Goal: Share content: Share content

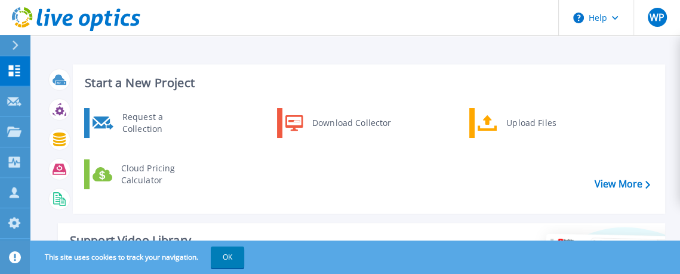
click at [223, 173] on div "Request a Collection Download Collector Upload Files Cloud Pricing Calculator" at bounding box center [367, 156] width 584 height 103
click at [14, 141] on link "Projects Projects" at bounding box center [15, 132] width 30 height 30
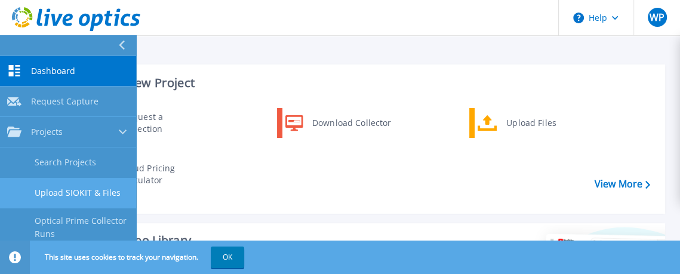
click at [73, 198] on link "Upload SIOKIT & Files" at bounding box center [68, 193] width 136 height 30
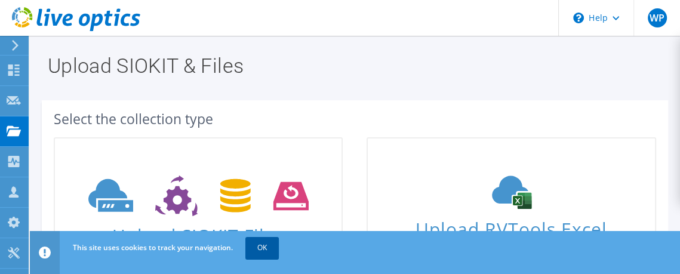
click at [262, 256] on link "OK" at bounding box center [261, 248] width 33 height 22
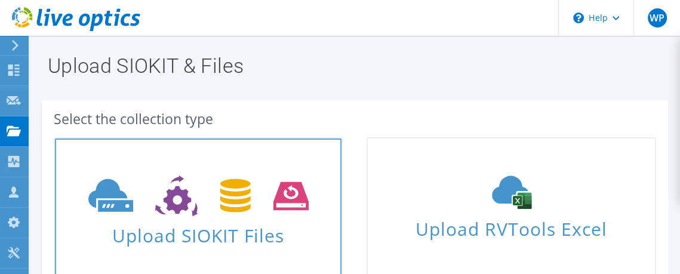
click at [190, 198] on icon at bounding box center [198, 196] width 220 height 41
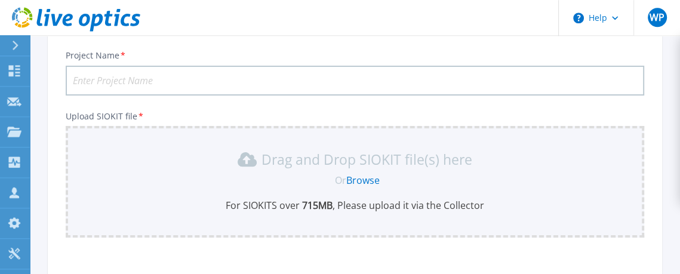
scroll to position [84, 0]
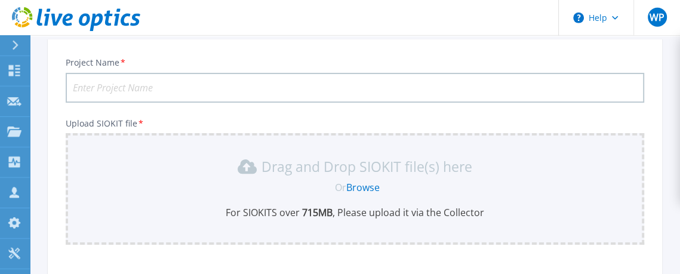
click at [291, 87] on input "Project Name *" at bounding box center [355, 88] width 579 height 30
type input "Tienda del Ejercito"
click at [361, 186] on link "Browse" at bounding box center [362, 187] width 33 height 13
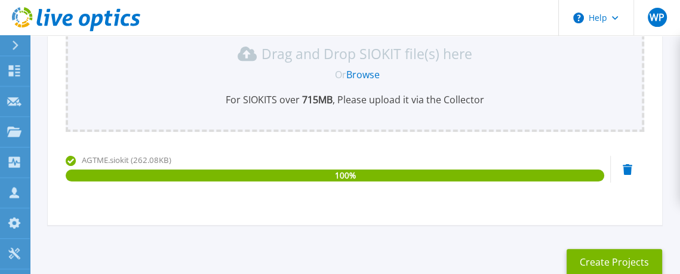
scroll to position [202, 0]
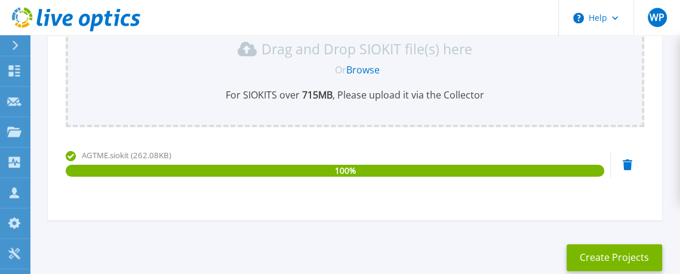
click at [361, 73] on link "Browse" at bounding box center [362, 69] width 33 height 13
click at [625, 253] on button "Create Projects" at bounding box center [615, 257] width 96 height 27
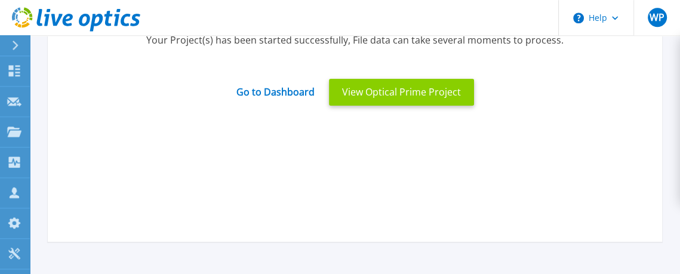
click at [420, 94] on button "View Optical Prime Project" at bounding box center [401, 92] width 145 height 27
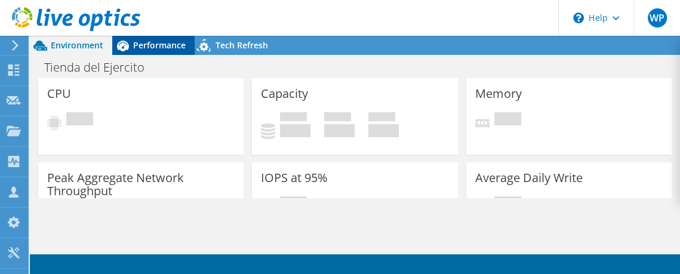
click at [178, 51] on span "Performance" at bounding box center [159, 44] width 53 height 11
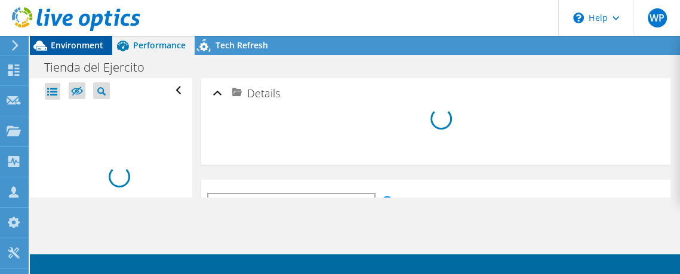
click at [73, 49] on span "Environment" at bounding box center [77, 44] width 53 height 11
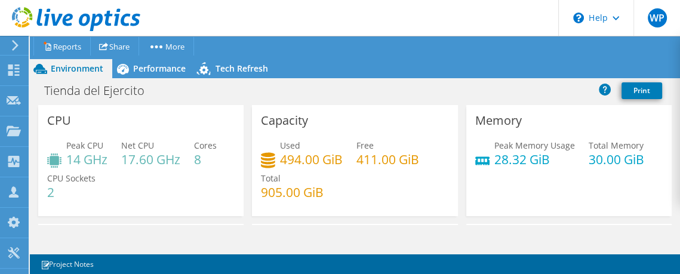
click at [394, 162] on h4 "411.00 GiB" at bounding box center [388, 159] width 63 height 13
click at [280, 199] on h4 "905.00 GiB" at bounding box center [292, 192] width 63 height 13
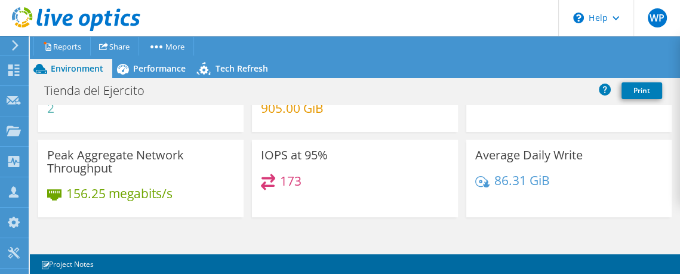
scroll to position [87, 0]
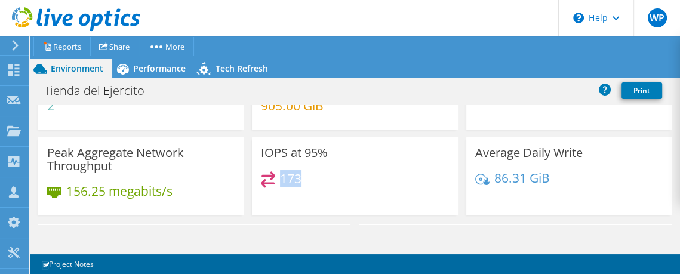
drag, startPoint x: 304, startPoint y: 181, endPoint x: 281, endPoint y: 179, distance: 23.4
click at [281, 179] on div "173" at bounding box center [355, 184] width 188 height 26
click at [311, 189] on div "173" at bounding box center [355, 184] width 188 height 26
drag, startPoint x: 69, startPoint y: 194, endPoint x: 106, endPoint y: 194, distance: 37.0
click at [106, 194] on h4 "156.25 megabits/s" at bounding box center [119, 191] width 106 height 13
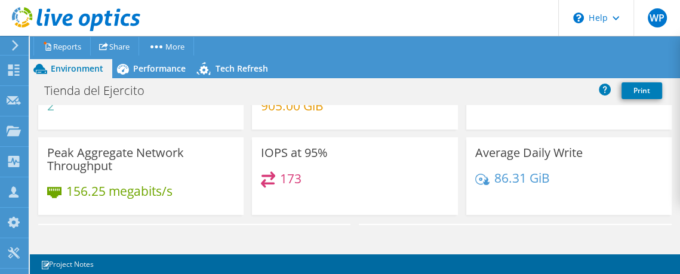
click at [499, 180] on h4 "86.31 GiB" at bounding box center [523, 177] width 56 height 13
drag, startPoint x: 493, startPoint y: 180, endPoint x: 521, endPoint y: 177, distance: 27.6
drag, startPoint x: 651, startPoint y: 203, endPoint x: 623, endPoint y: 202, distance: 28.1
click at [623, 202] on div "Average Daily Write 86.31 GiB" at bounding box center [568, 176] width 205 height 78
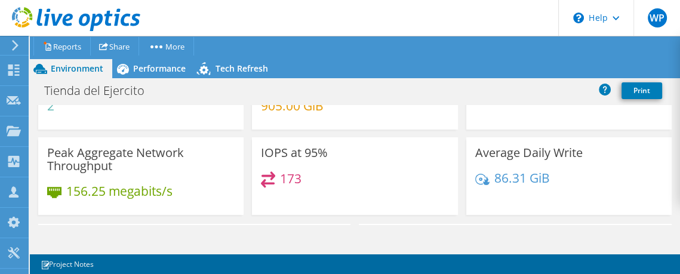
drag, startPoint x: 678, startPoint y: 133, endPoint x: 682, endPoint y: 148, distance: 15.4
drag, startPoint x: 676, startPoint y: 130, endPoint x: 678, endPoint y: 140, distance: 10.3
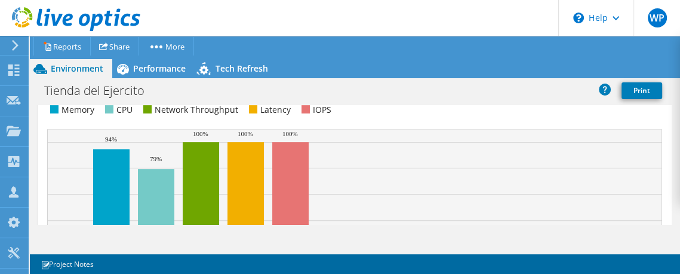
scroll to position [563, 0]
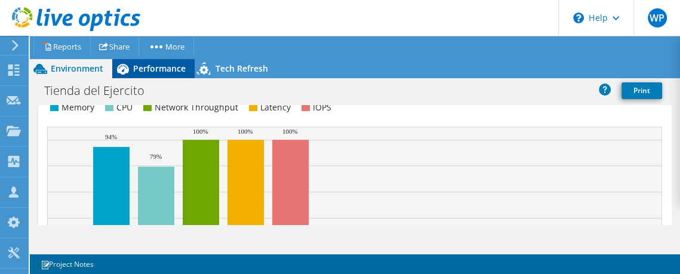
click at [137, 65] on span "Performance" at bounding box center [159, 68] width 53 height 11
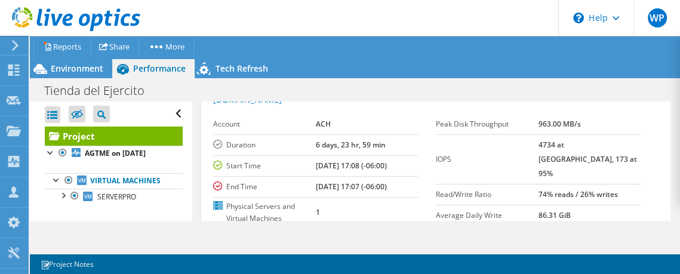
scroll to position [61, 0]
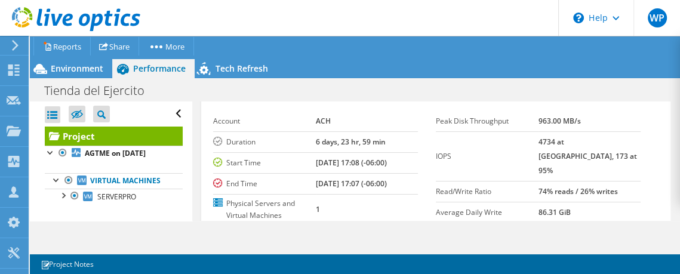
drag, startPoint x: 677, startPoint y: 124, endPoint x: 680, endPoint y: 137, distance: 12.9
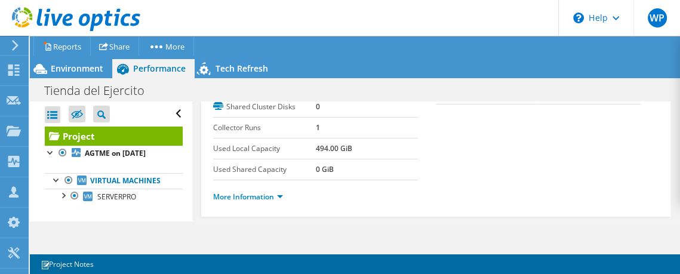
scroll to position [208, 0]
click at [283, 194] on link "More Information" at bounding box center [248, 199] width 70 height 10
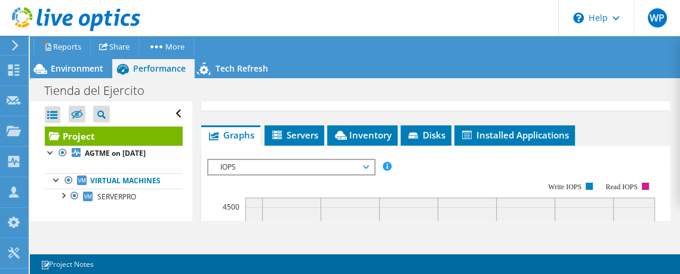
scroll to position [685, 0]
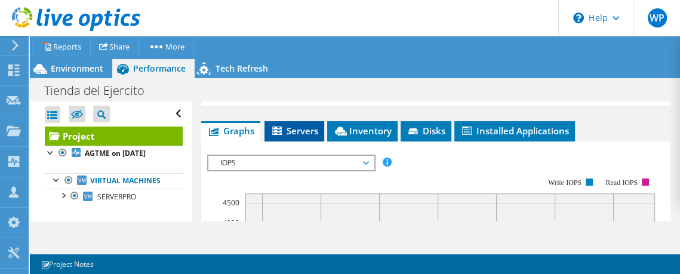
click at [285, 125] on span "Servers" at bounding box center [295, 131] width 48 height 12
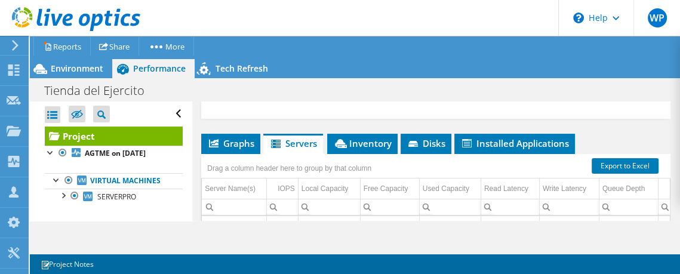
scroll to position [665, 0]
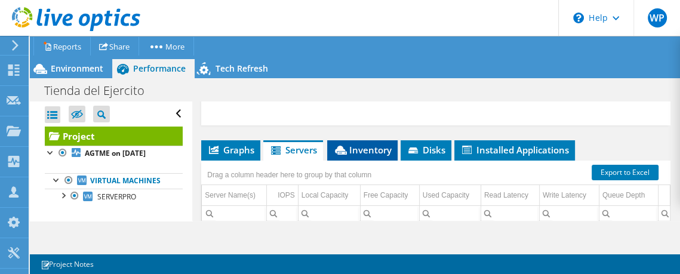
click at [375, 144] on span "Inventory" at bounding box center [362, 150] width 59 height 12
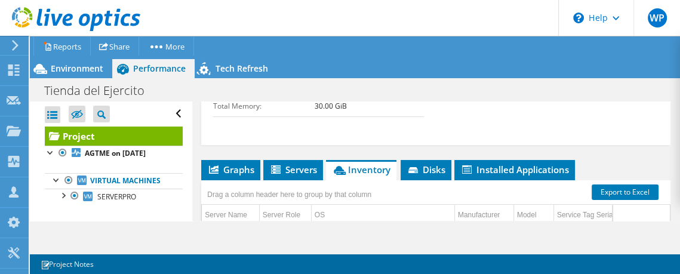
scroll to position [652, 0]
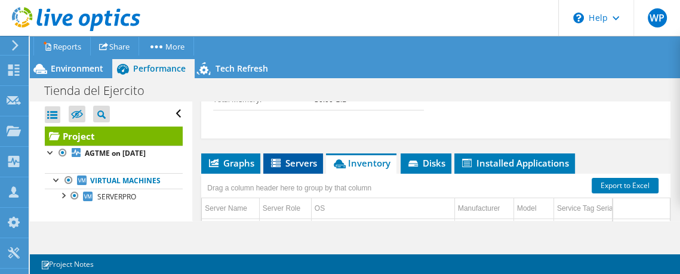
click at [281, 159] on icon at bounding box center [277, 164] width 12 height 10
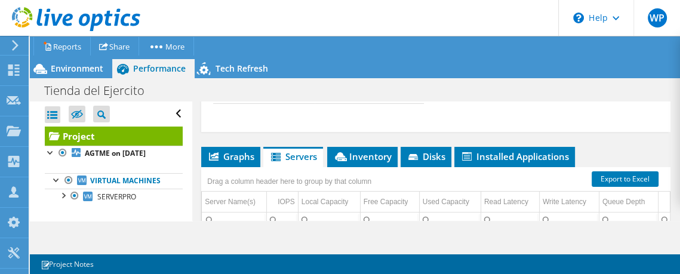
scroll to position [668, 0]
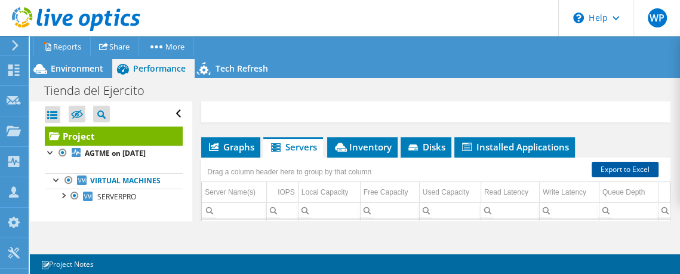
click at [629, 162] on link "Export to Excel" at bounding box center [625, 170] width 67 height 16
click at [60, 47] on link "Reports" at bounding box center [61, 46] width 57 height 19
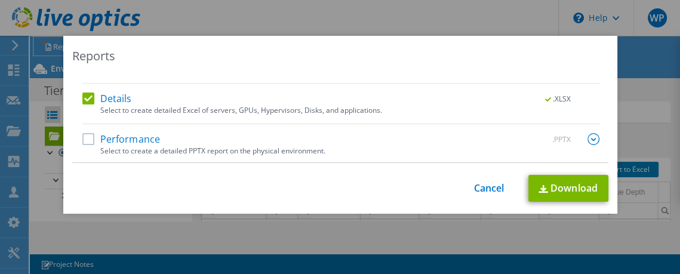
scroll to position [26, 0]
click at [91, 139] on label "Performance" at bounding box center [121, 138] width 78 height 12
click at [0, 0] on input "Performance" at bounding box center [0, 0] width 0 height 0
click at [590, 141] on img at bounding box center [594, 138] width 12 height 12
drag, startPoint x: 601, startPoint y: 91, endPoint x: 601, endPoint y: 103, distance: 12.6
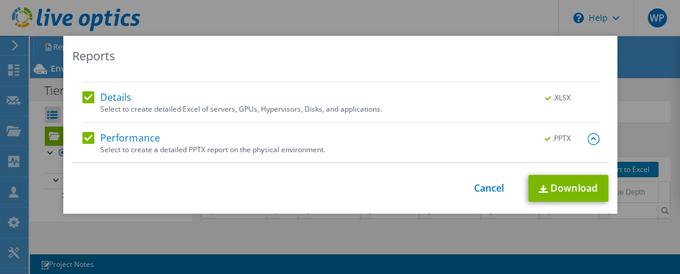
click at [601, 103] on div "AIR .PPTX .XLSX Select to create the Automated Insight Report (AIR) with PPTX a…" at bounding box center [340, 119] width 536 height 87
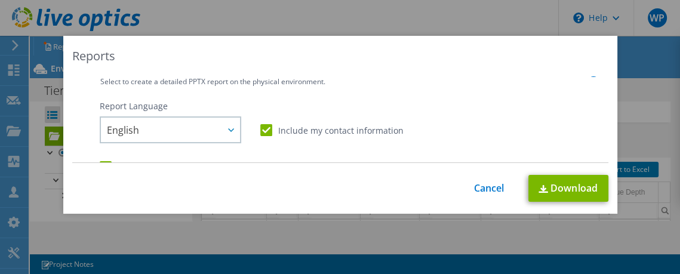
scroll to position [102, 0]
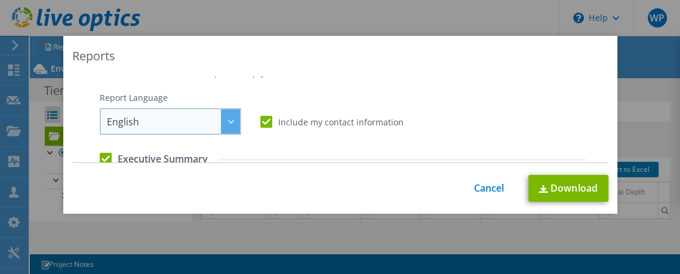
click at [228, 127] on div at bounding box center [230, 121] width 19 height 24
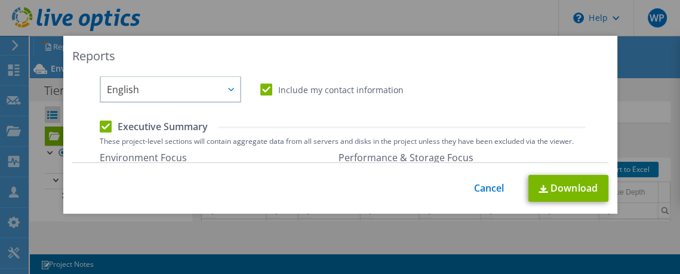
scroll to position [131, 0]
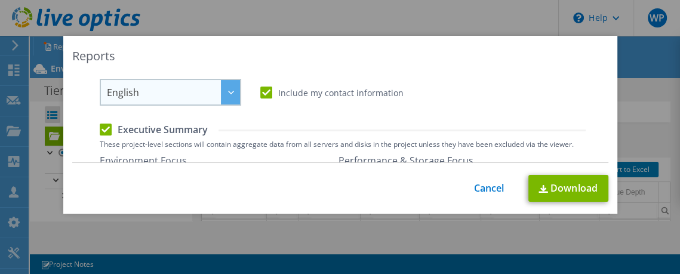
click at [232, 93] on icon at bounding box center [231, 93] width 6 height 4
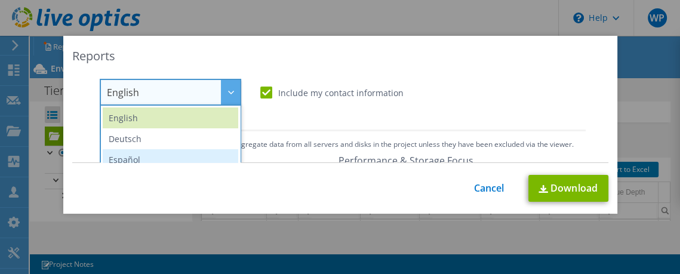
click at [173, 155] on li "Español" at bounding box center [171, 159] width 136 height 21
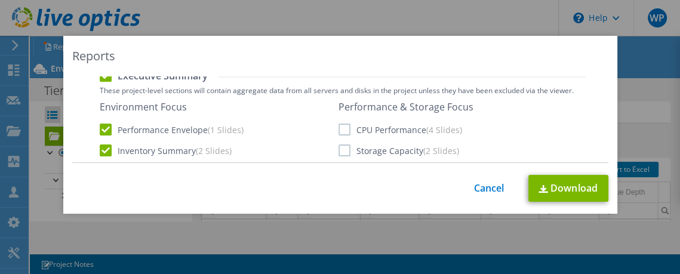
scroll to position [196, 0]
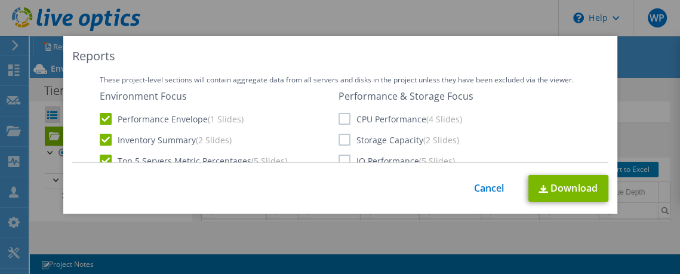
click at [338, 120] on div "Environment Focus Performance Envelope (1 Slides) Inventory Summary (2 Slides) …" at bounding box center [343, 129] width 486 height 78
click at [345, 120] on label "CPU Performance (4 Slides)" at bounding box center [401, 119] width 124 height 12
click at [0, 0] on input "CPU Performance (4 Slides)" at bounding box center [0, 0] width 0 height 0
click at [345, 142] on label "Storage Capacity (2 Slides)" at bounding box center [399, 140] width 121 height 12
click at [0, 0] on input "Storage Capacity (2 Slides)" at bounding box center [0, 0] width 0 height 0
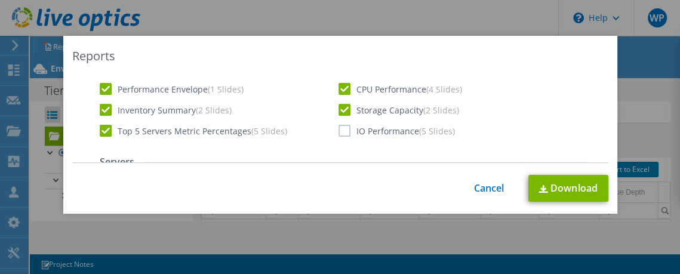
scroll to position [242, 0]
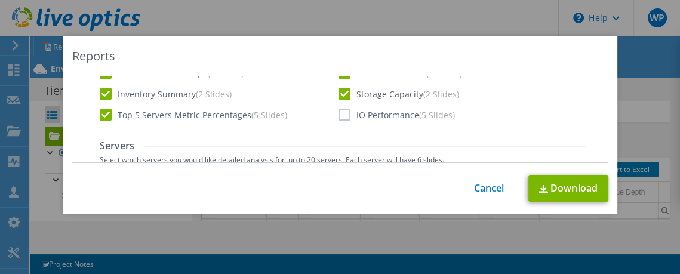
click at [346, 113] on label "IO Performance (5 Slides)" at bounding box center [397, 115] width 116 height 12
click at [0, 0] on input "IO Performance (5 Slides)" at bounding box center [0, 0] width 0 height 0
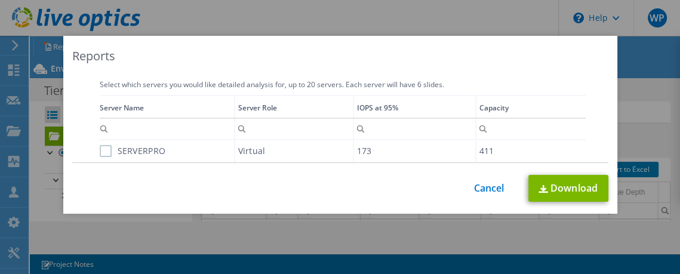
scroll to position [330, 0]
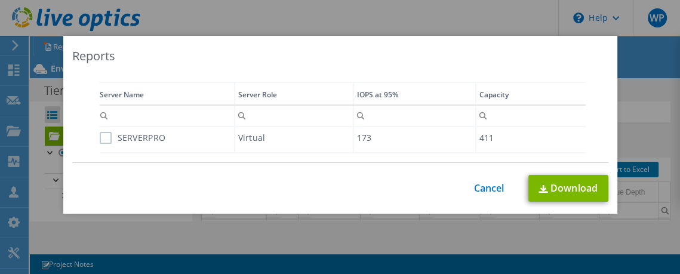
click at [107, 139] on label "SERVERPRO" at bounding box center [133, 138] width 66 height 12
click at [0, 0] on input "SERVERPRO" at bounding box center [0, 0] width 0 height 0
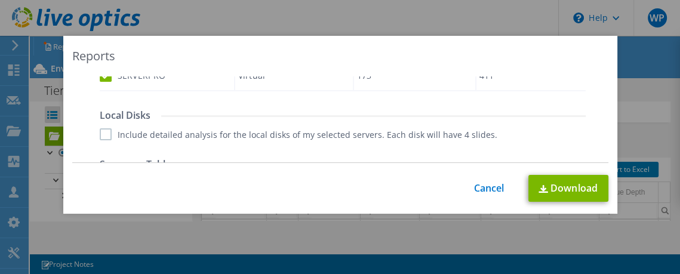
scroll to position [422, 0]
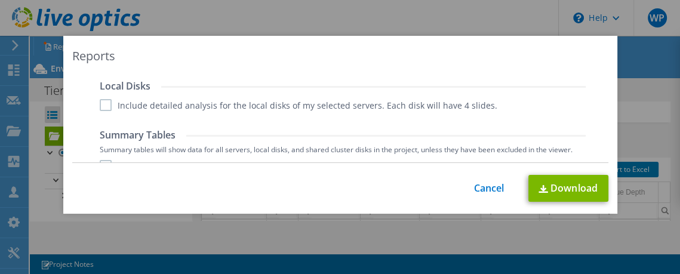
click at [109, 107] on label "Include detailed analysis for the local disks of my selected servers. Each disk…" at bounding box center [299, 105] width 398 height 12
click at [0, 0] on input "Include detailed analysis for the local disks of my selected servers. Each disk…" at bounding box center [0, 0] width 0 height 0
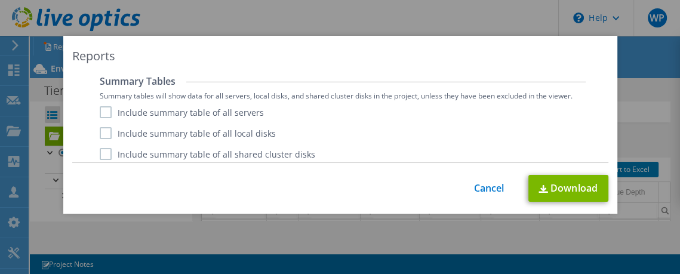
scroll to position [481, 0]
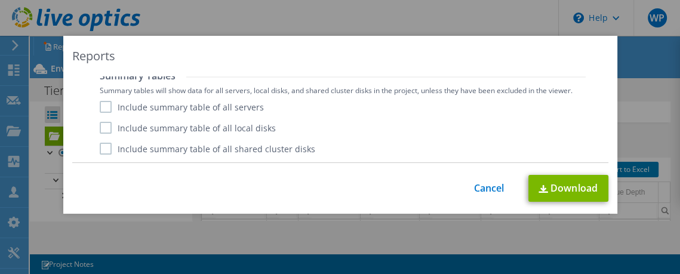
click at [103, 103] on label "Include summary table of all servers" at bounding box center [182, 107] width 164 height 12
click at [0, 0] on input "Include summary table of all servers" at bounding box center [0, 0] width 0 height 0
click at [109, 127] on label "Include summary table of all local disks" at bounding box center [188, 128] width 176 height 12
click at [0, 0] on input "Include summary table of all local disks" at bounding box center [0, 0] width 0 height 0
click at [110, 148] on label "Include summary table of all shared cluster disks" at bounding box center [208, 149] width 216 height 12
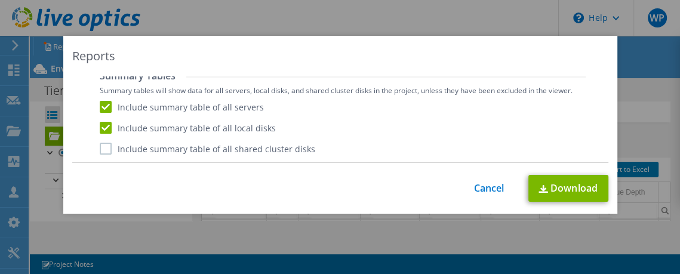
click at [0, 0] on input "Include summary table of all shared cluster disks" at bounding box center [0, 0] width 0 height 0
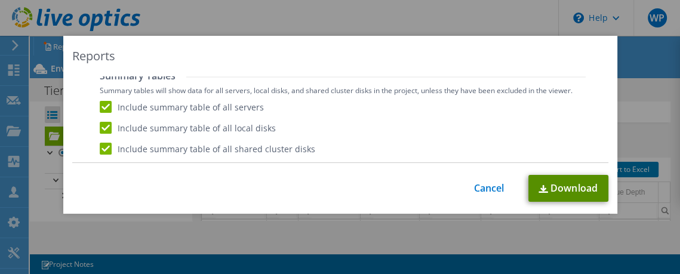
click at [572, 192] on link "Download" at bounding box center [569, 188] width 80 height 27
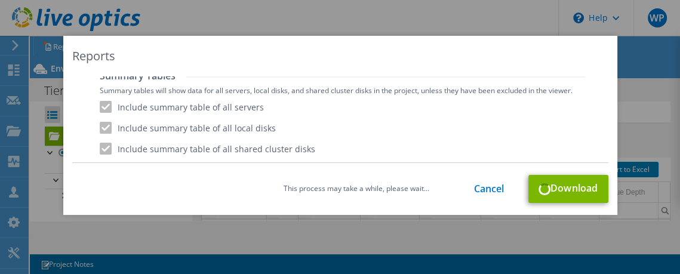
click at [561, 192] on div "This process may take a while, please wait... Cancel Download" at bounding box center [340, 189] width 536 height 28
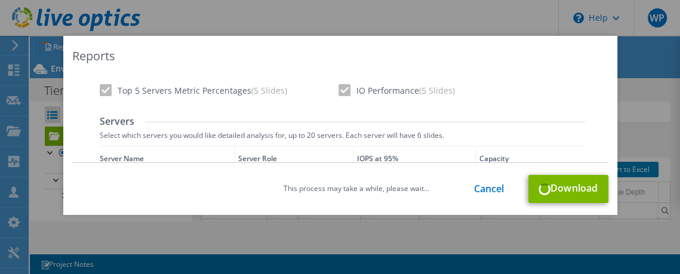
scroll to position [0, 0]
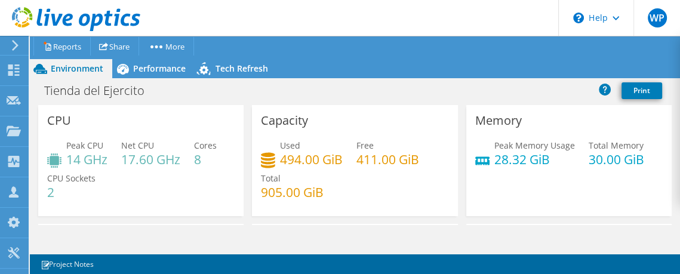
scroll to position [668, 0]
click at [53, 45] on link "Reports" at bounding box center [61, 46] width 57 height 19
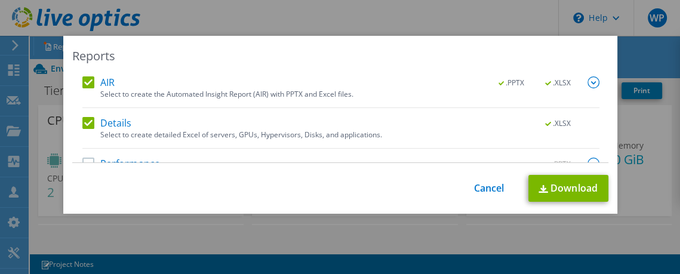
drag, startPoint x: 609, startPoint y: 102, endPoint x: 610, endPoint y: 127, distance: 25.1
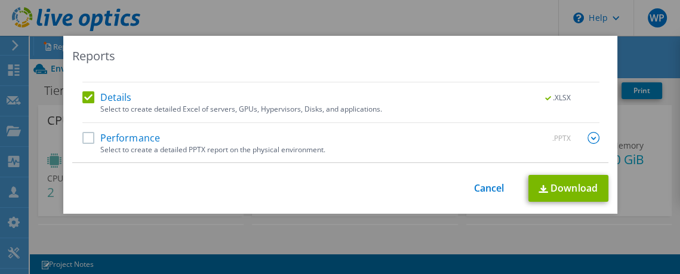
click at [91, 133] on label "Performance" at bounding box center [121, 138] width 78 height 12
click at [0, 0] on input "Performance" at bounding box center [0, 0] width 0 height 0
click at [85, 100] on label "Details" at bounding box center [107, 97] width 50 height 12
click at [0, 0] on input "Details" at bounding box center [0, 0] width 0 height 0
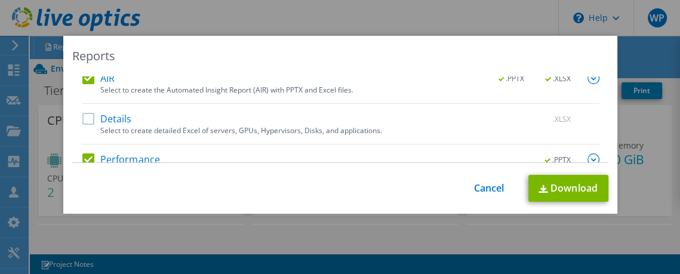
scroll to position [0, 0]
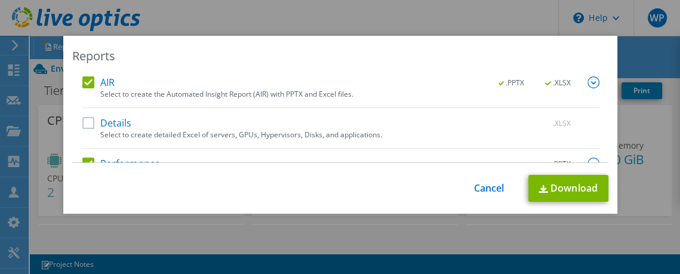
click at [91, 79] on label "AIR" at bounding box center [98, 82] width 32 height 12
click at [0, 0] on input "AIR" at bounding box center [0, 0] width 0 height 0
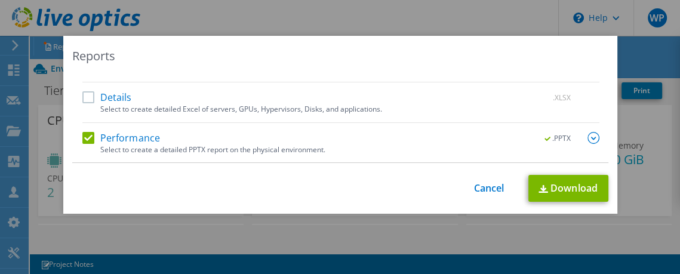
click at [593, 137] on img at bounding box center [594, 138] width 12 height 12
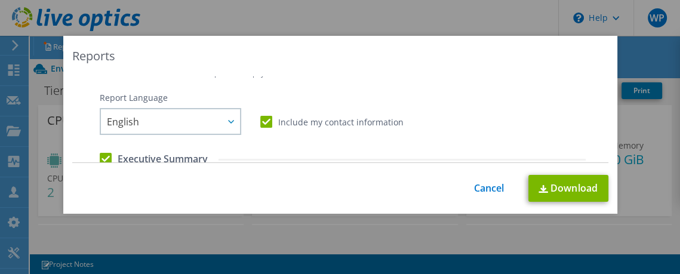
scroll to position [105, 0]
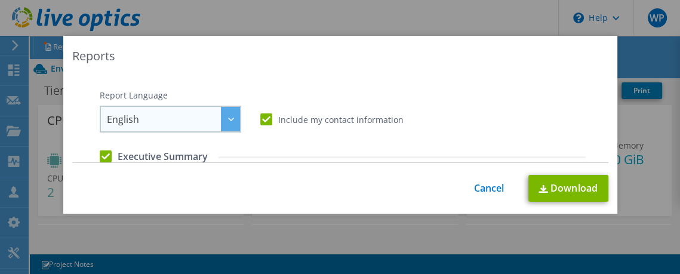
click at [237, 120] on div at bounding box center [230, 119] width 19 height 24
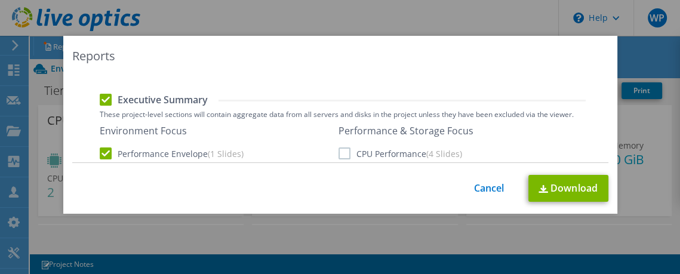
scroll to position [110, 0]
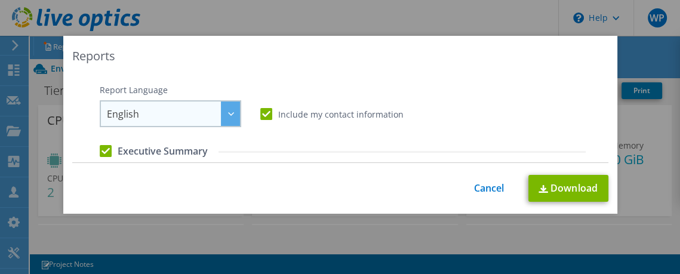
click at [235, 111] on div at bounding box center [230, 114] width 19 height 24
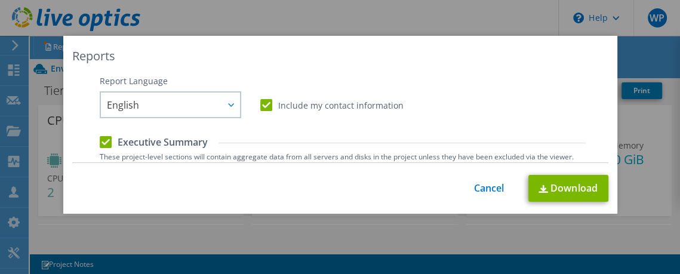
scroll to position [148, 0]
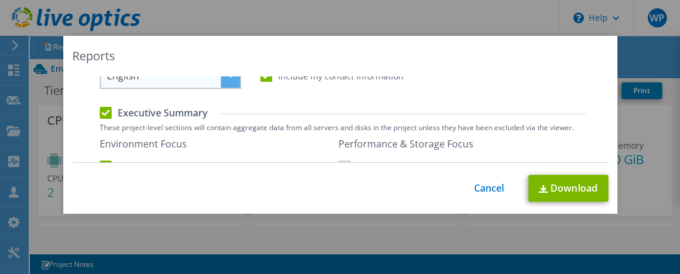
click at [213, 79] on span "English" at bounding box center [173, 75] width 133 height 24
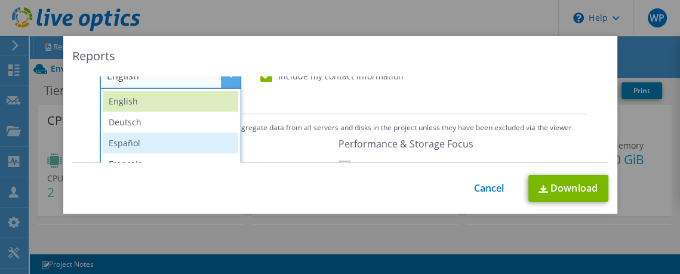
click at [142, 141] on li "Español" at bounding box center [171, 143] width 136 height 21
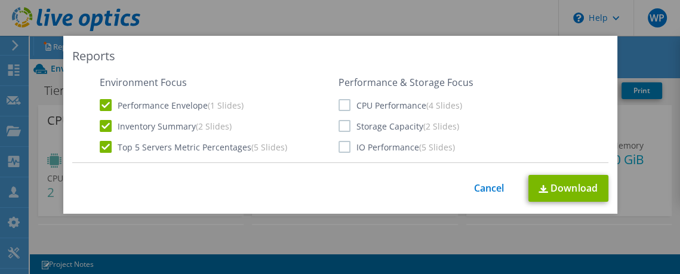
scroll to position [212, 0]
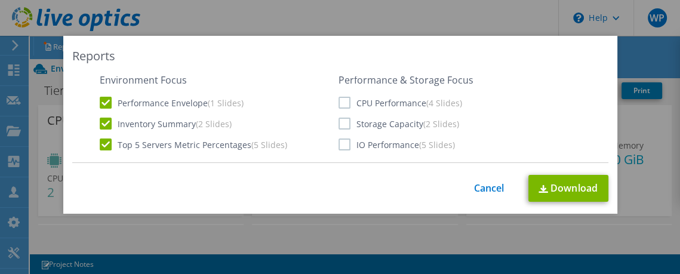
click at [339, 97] on label "CPU Performance (4 Slides)" at bounding box center [401, 103] width 124 height 12
click at [0, 0] on input "CPU Performance (4 Slides)" at bounding box center [0, 0] width 0 height 0
click at [345, 118] on label "Storage Capacity (2 Slides)" at bounding box center [399, 124] width 121 height 12
click at [0, 0] on input "Storage Capacity (2 Slides)" at bounding box center [0, 0] width 0 height 0
click at [348, 149] on div "Environment Focus Performance Envelope (1 Slides) Inventory Summary (2 Slides) …" at bounding box center [343, 113] width 486 height 78
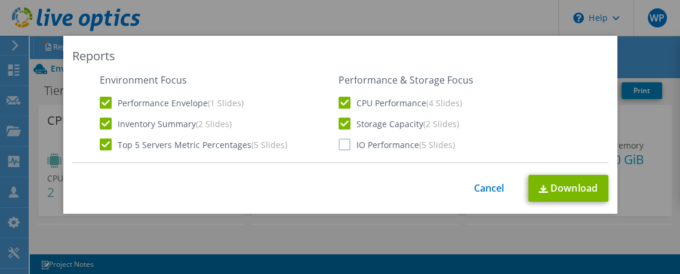
click at [345, 145] on label "IO Performance (5 Slides)" at bounding box center [397, 145] width 116 height 12
click at [0, 0] on input "IO Performance (5 Slides)" at bounding box center [0, 0] width 0 height 0
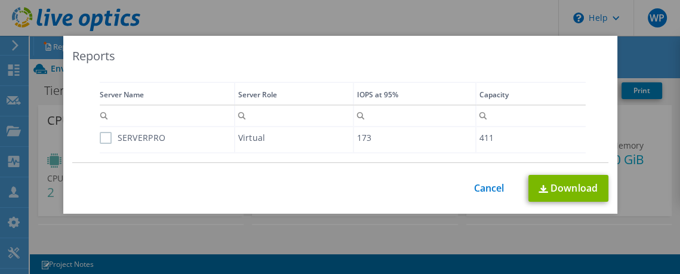
scroll to position [336, 0]
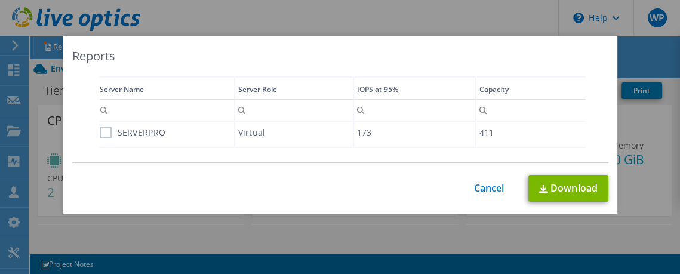
click at [103, 128] on label "SERVERPRO" at bounding box center [133, 133] width 66 height 12
click at [0, 0] on input "SERVERPRO" at bounding box center [0, 0] width 0 height 0
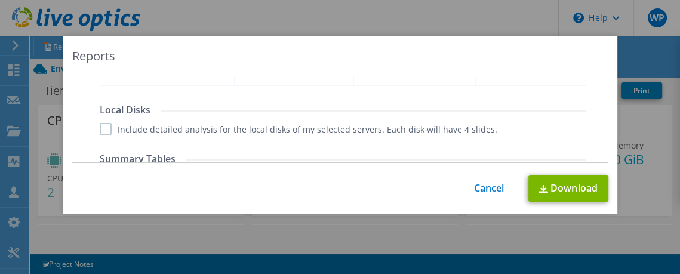
scroll to position [406, 0]
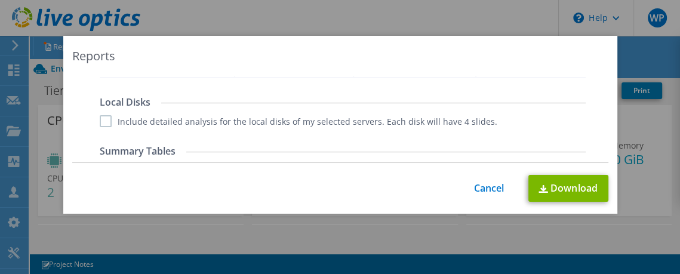
click at [101, 120] on label "Include detailed analysis for the local disks of my selected servers. Each disk…" at bounding box center [299, 121] width 398 height 12
click at [0, 0] on input "Include detailed analysis for the local disks of my selected servers. Each disk…" at bounding box center [0, 0] width 0 height 0
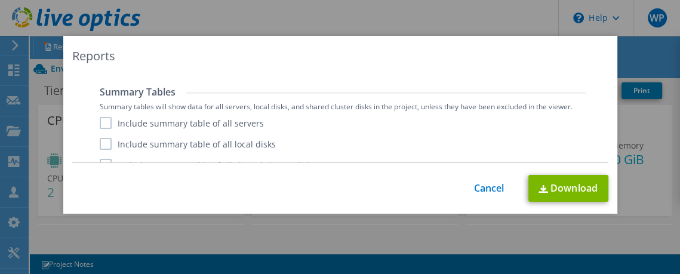
scroll to position [481, 0]
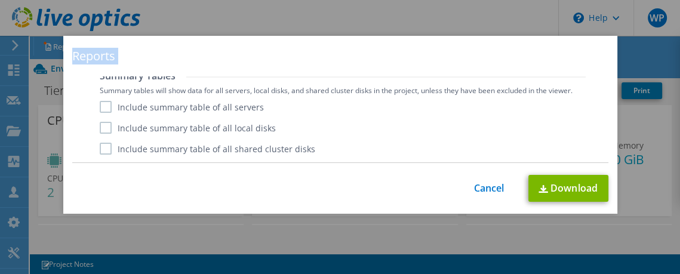
drag, startPoint x: 606, startPoint y: 142, endPoint x: 607, endPoint y: 158, distance: 16.8
click at [607, 158] on div "Reports AIR .PPTX .XLSX Select to create the Automated Insight Report (AIR) wit…" at bounding box center [340, 125] width 554 height 178
click at [108, 101] on label "Include summary table of all servers" at bounding box center [182, 107] width 164 height 12
click at [0, 0] on input "Include summary table of all servers" at bounding box center [0, 0] width 0 height 0
click at [109, 126] on label "Include summary table of all local disks" at bounding box center [188, 128] width 176 height 12
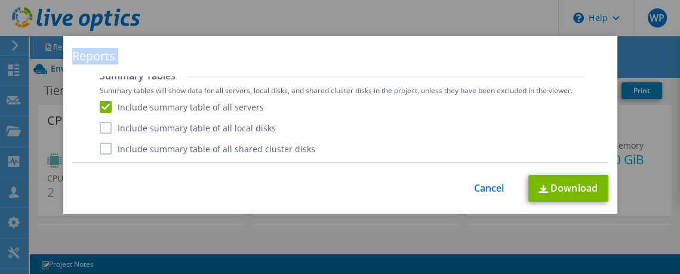
click at [0, 0] on input "Include summary table of all local disks" at bounding box center [0, 0] width 0 height 0
click at [103, 146] on label "Include summary table of all shared cluster disks" at bounding box center [208, 149] width 216 height 12
click at [0, 0] on input "Include summary table of all shared cluster disks" at bounding box center [0, 0] width 0 height 0
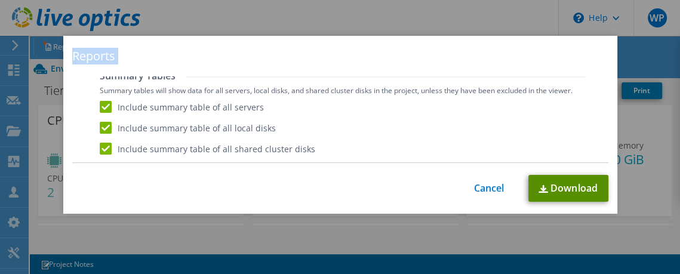
click at [573, 191] on link "Download" at bounding box center [569, 188] width 80 height 27
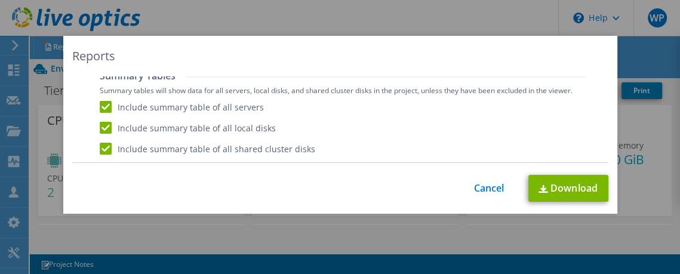
click at [437, 219] on div "Reports AIR .PPTX .XLSX Select to create the Automated Insight Report (AIR) wit…" at bounding box center [340, 137] width 680 height 202
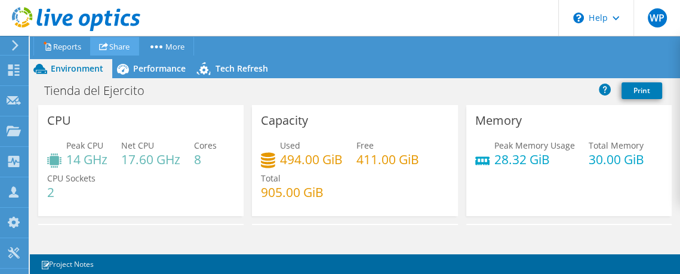
click at [122, 47] on link "Share" at bounding box center [114, 46] width 49 height 19
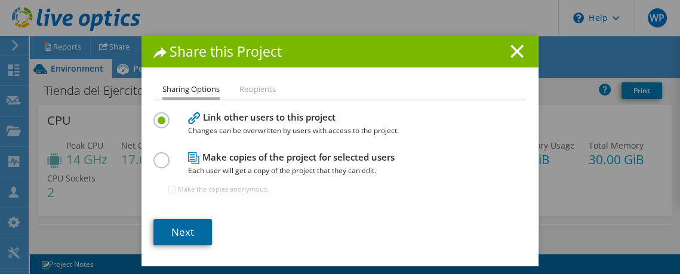
click at [194, 229] on link "Next" at bounding box center [183, 232] width 59 height 26
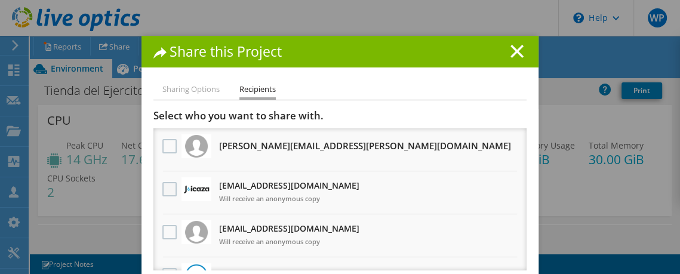
click at [165, 182] on label at bounding box center [170, 189] width 17 height 14
click at [0, 0] on input "checkbox" at bounding box center [0, 0] width 0 height 0
click at [170, 231] on label at bounding box center [170, 232] width 17 height 14
click at [0, 0] on input "checkbox" at bounding box center [0, 0] width 0 height 0
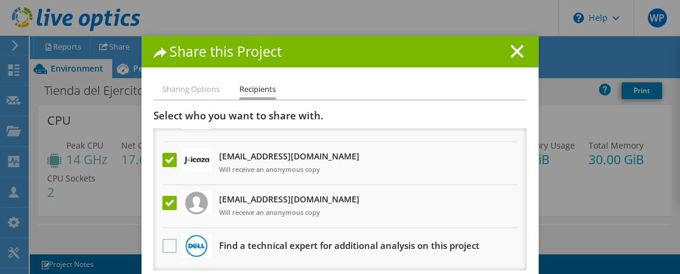
drag, startPoint x: 393, startPoint y: 62, endPoint x: 404, endPoint y: 3, distance: 60.1
click at [404, 3] on div "Share this Project Sharing Options Recipients Link other users to this project …" at bounding box center [340, 137] width 680 height 274
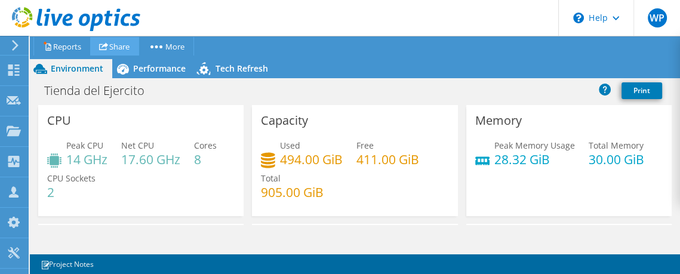
click at [127, 45] on link "Share" at bounding box center [114, 46] width 49 height 19
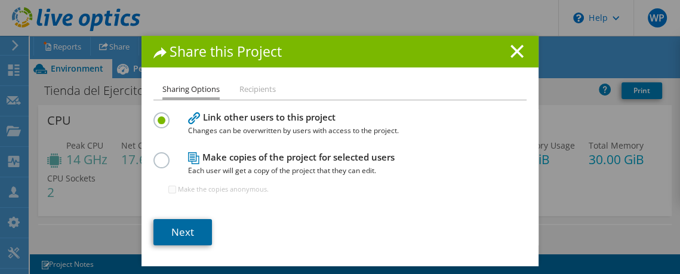
click at [194, 236] on link "Next" at bounding box center [183, 232] width 59 height 26
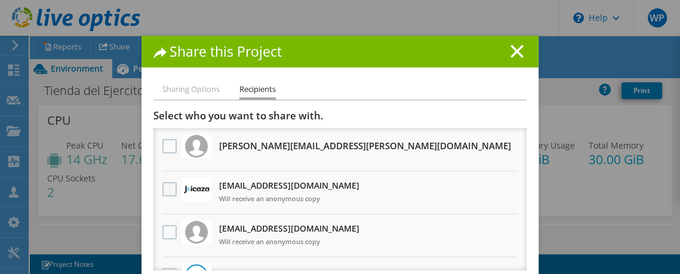
click at [170, 188] on label at bounding box center [170, 189] width 17 height 14
click at [0, 0] on input "checkbox" at bounding box center [0, 0] width 0 height 0
click at [168, 230] on label at bounding box center [170, 232] width 17 height 14
click at [0, 0] on input "checkbox" at bounding box center [0, 0] width 0 height 0
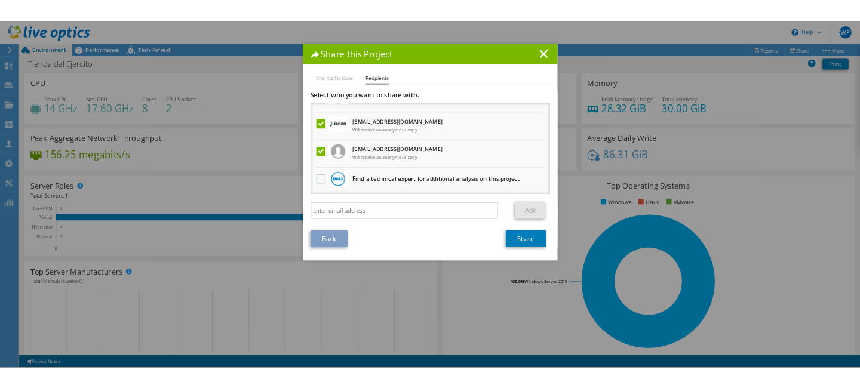
scroll to position [399, 0]
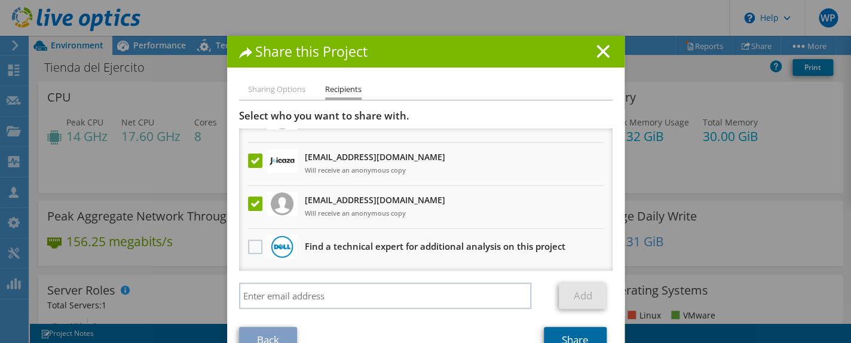
click at [569, 274] on link "Share" at bounding box center [575, 340] width 63 height 26
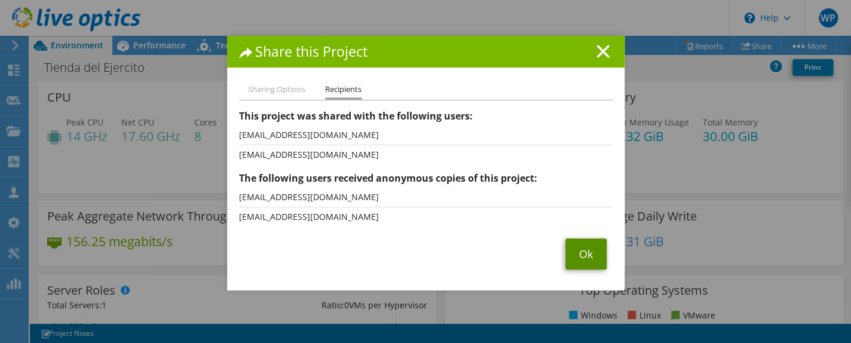
click at [579, 252] on link "Ok" at bounding box center [585, 253] width 41 height 31
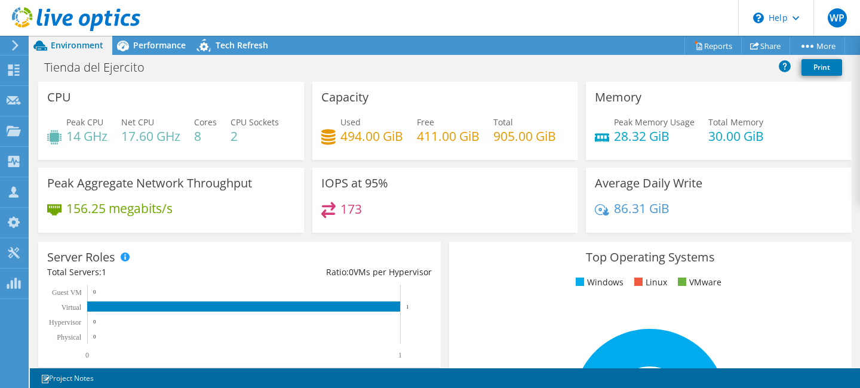
click at [170, 51] on span "Performance" at bounding box center [159, 44] width 53 height 11
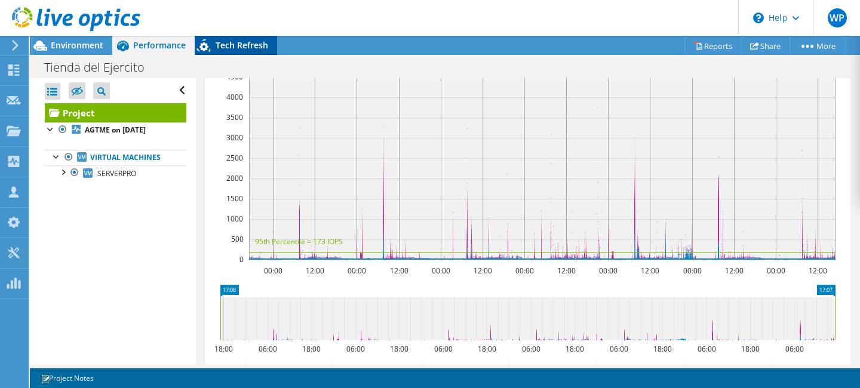
click at [237, 48] on span "Tech Refresh" at bounding box center [242, 44] width 53 height 11
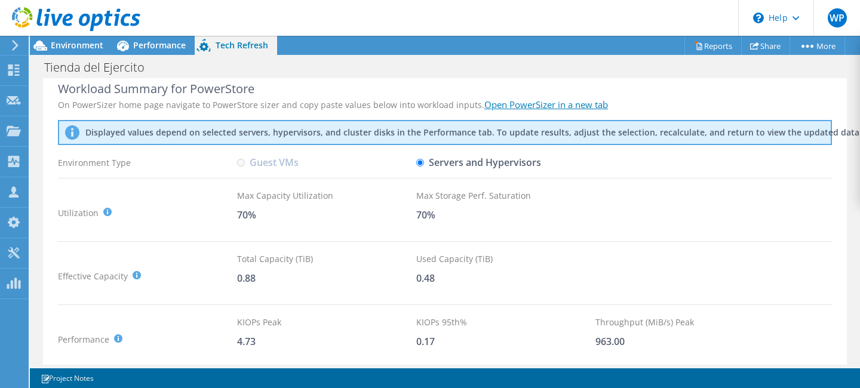
scroll to position [0, 0]
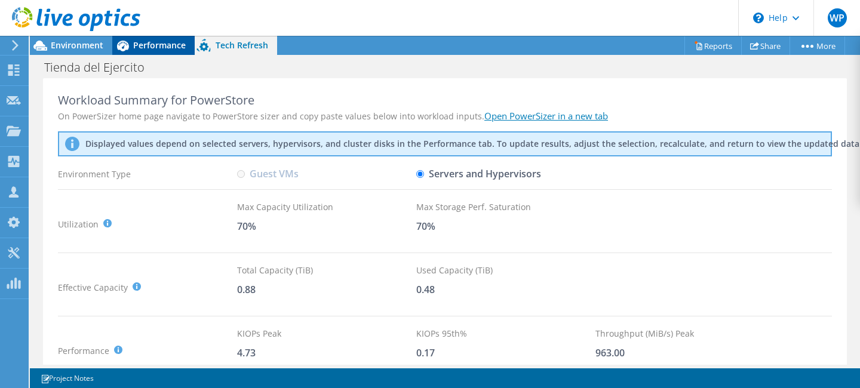
click at [168, 43] on span "Performance" at bounding box center [159, 44] width 53 height 11
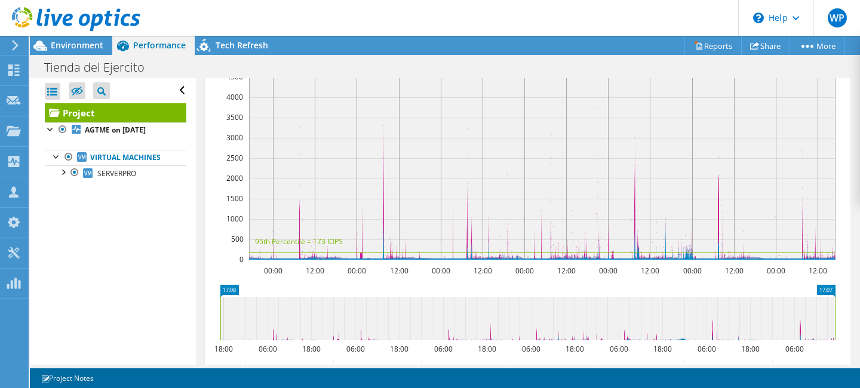
scroll to position [399, 0]
click at [66, 48] on span "Environment" at bounding box center [77, 44] width 53 height 11
